Goal: Navigation & Orientation: Find specific page/section

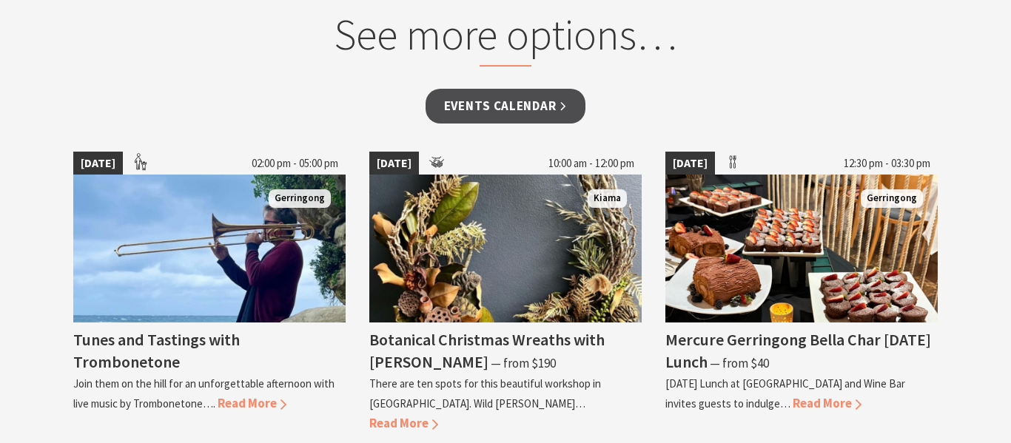
scroll to position [1201, 0]
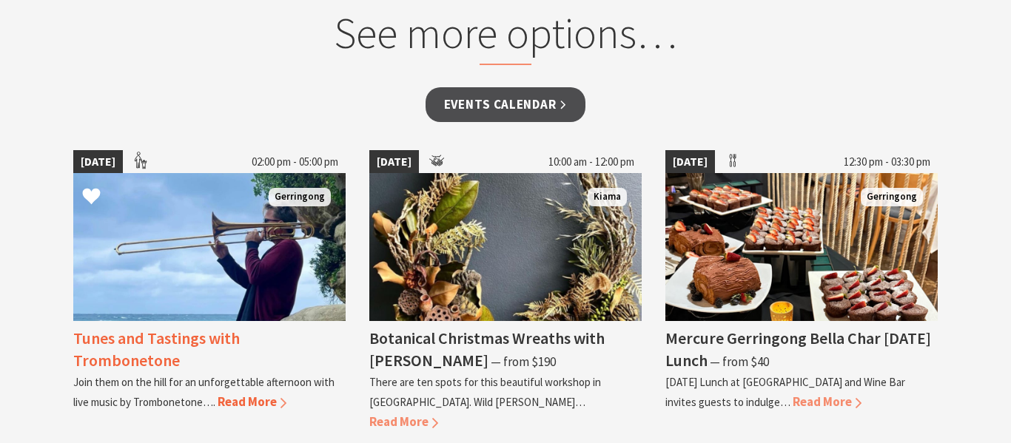
click at [300, 237] on img at bounding box center [209, 247] width 272 height 148
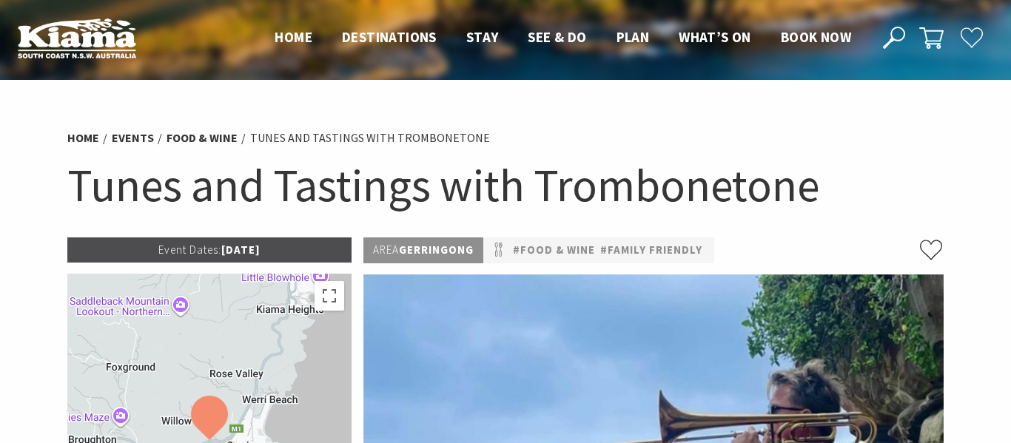
click at [111, 27] on img at bounding box center [77, 38] width 118 height 41
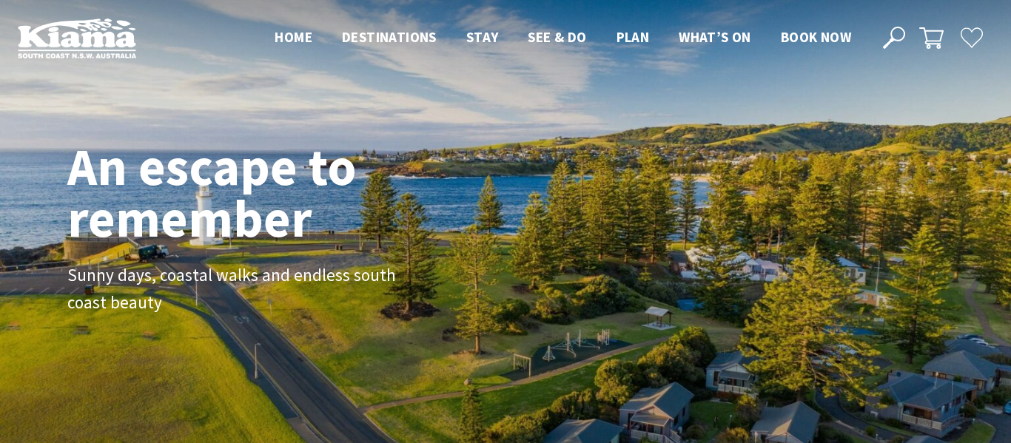
scroll to position [233, 999]
